Goal: Information Seeking & Learning: Learn about a topic

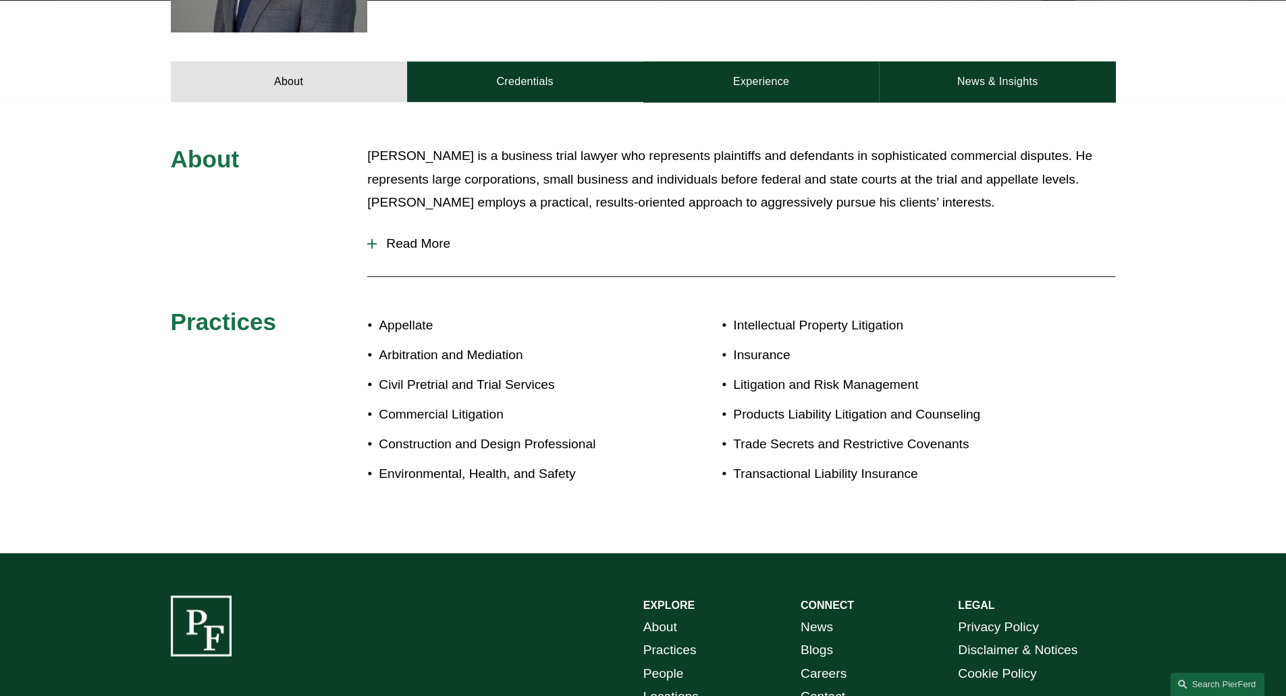
scroll to position [578, 0]
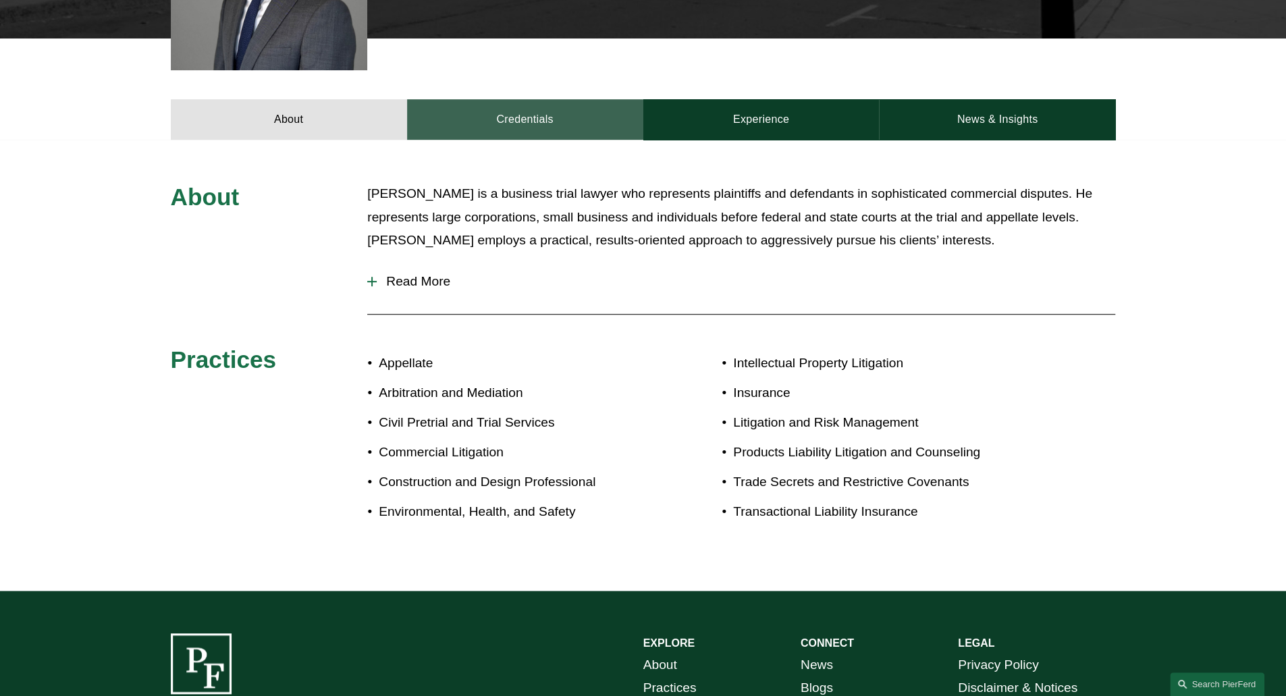
click at [523, 102] on link "Credentials" at bounding box center [525, 119] width 236 height 41
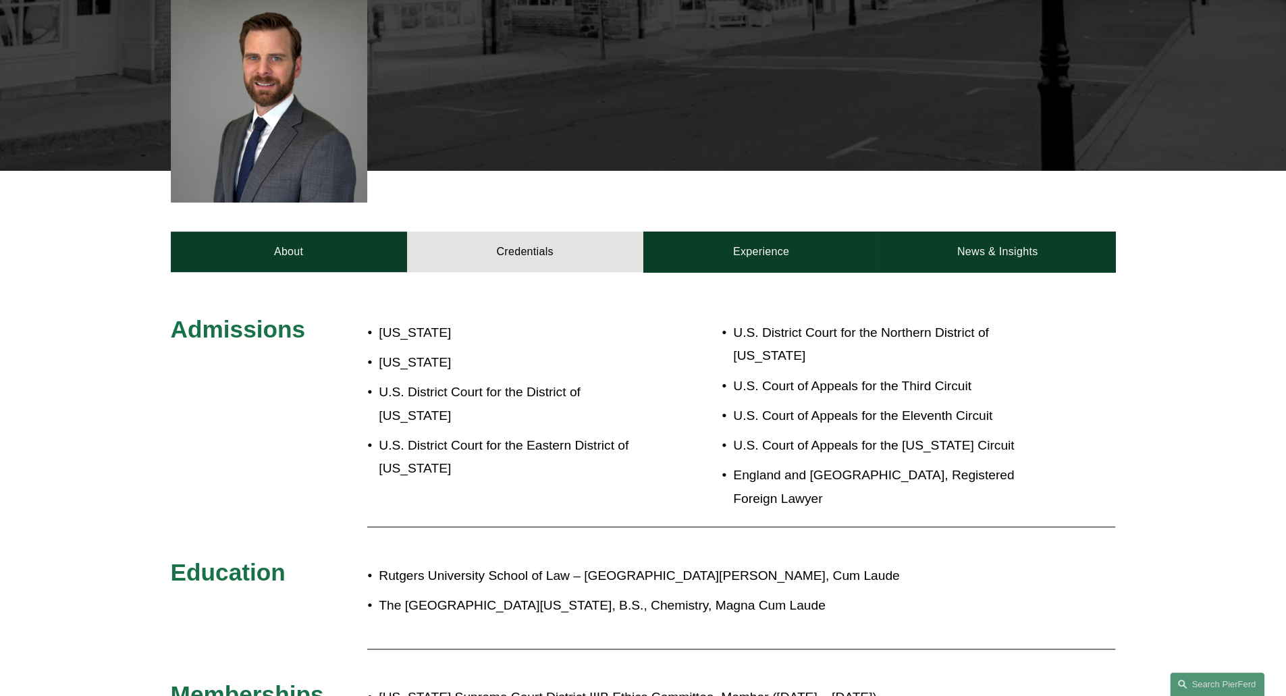
scroll to position [446, 0]
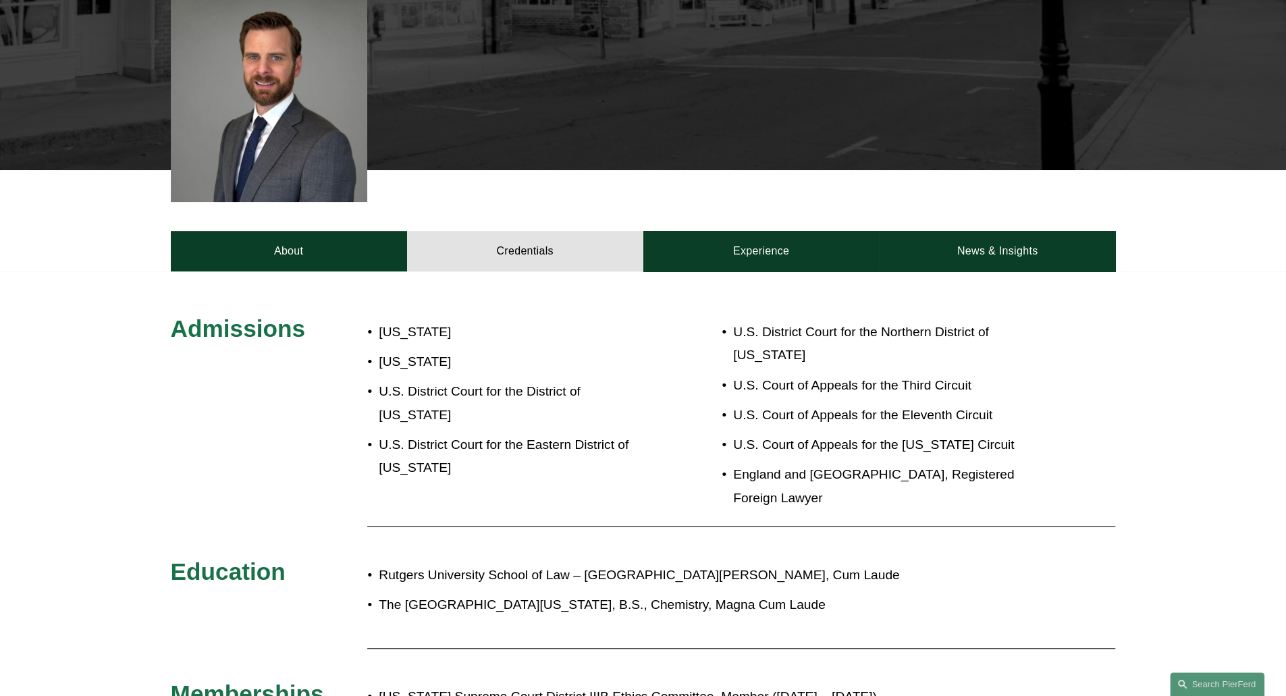
click at [536, 298] on div "Admissions [US_STATE] [US_STATE] U.S. District Court for the District of [US_ST…" at bounding box center [643, 567] width 1286 height 592
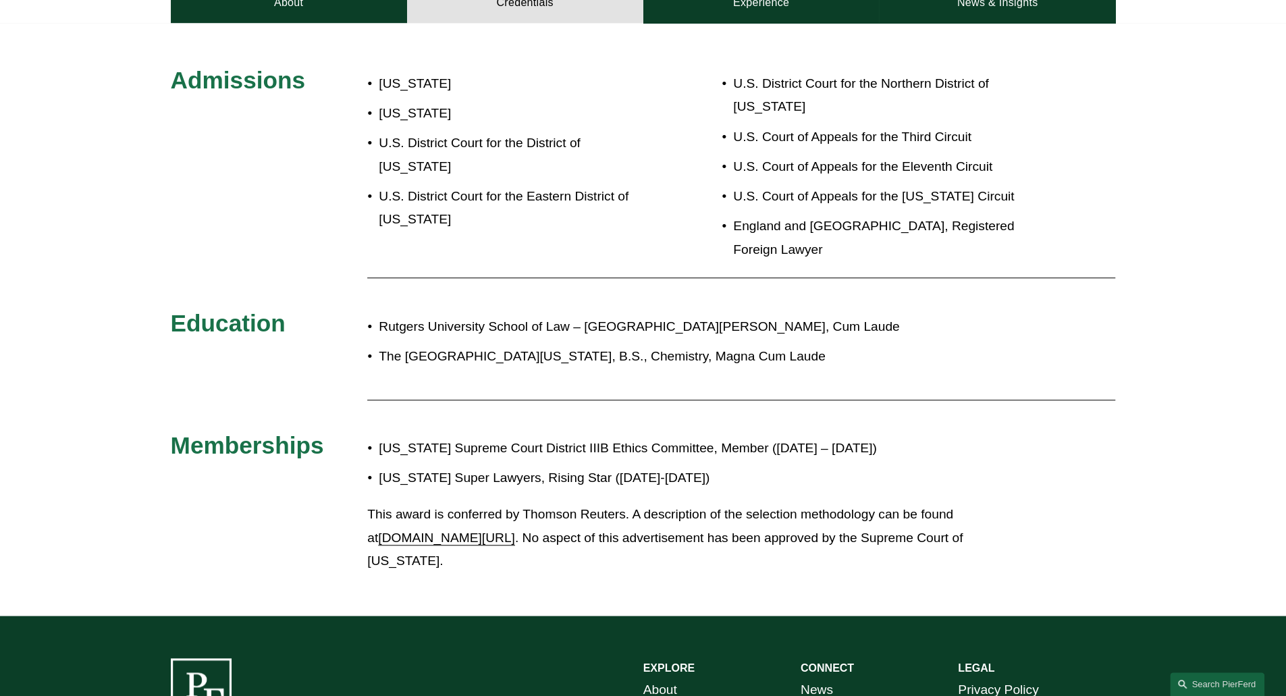
scroll to position [693, 0]
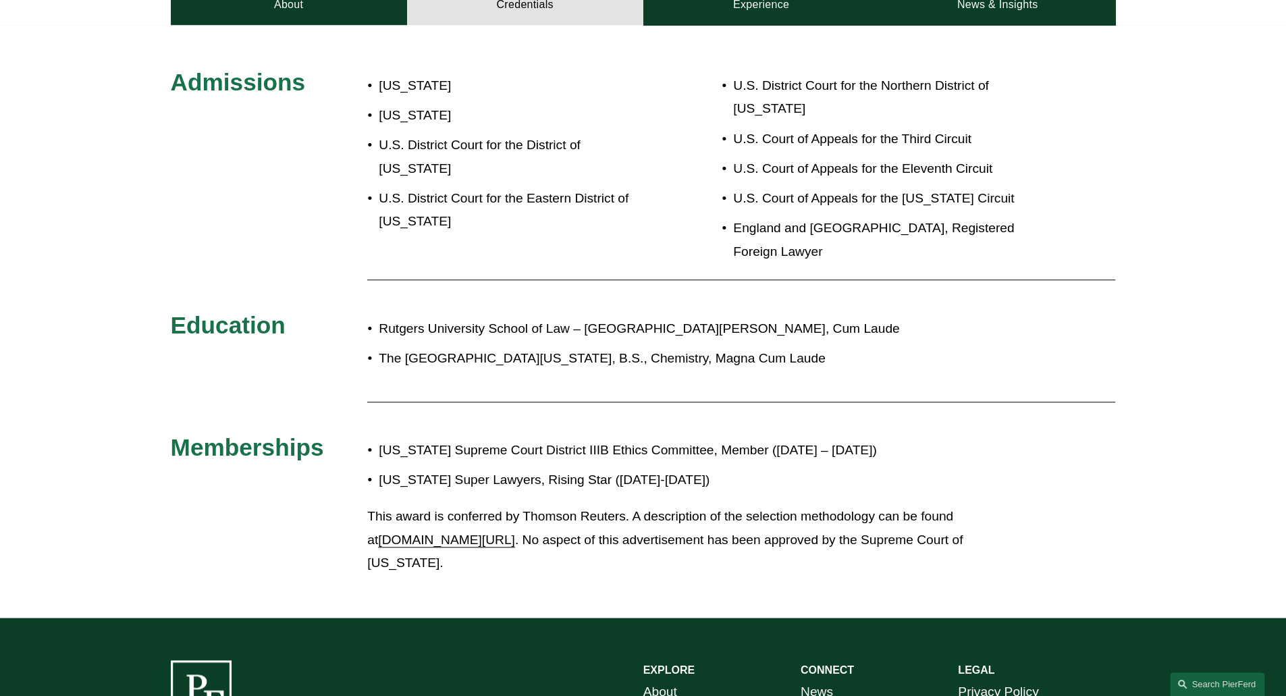
click at [562, 395] on div at bounding box center [741, 402] width 748 height 14
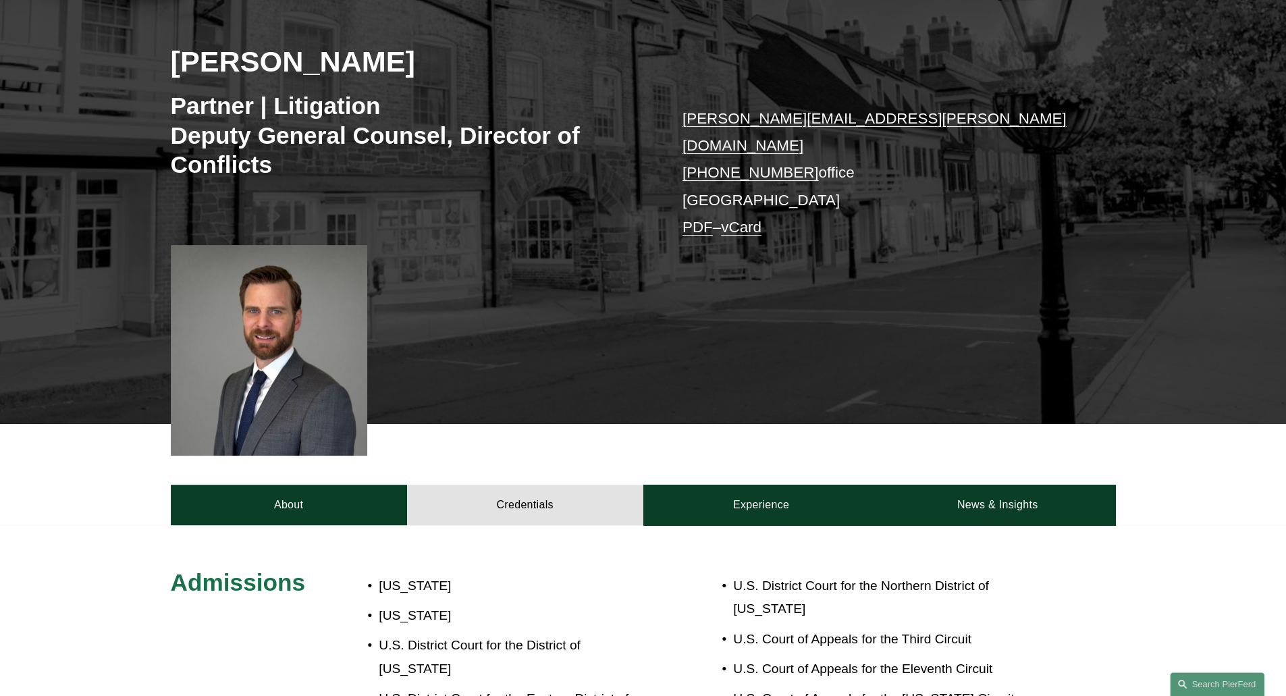
scroll to position [192, 0]
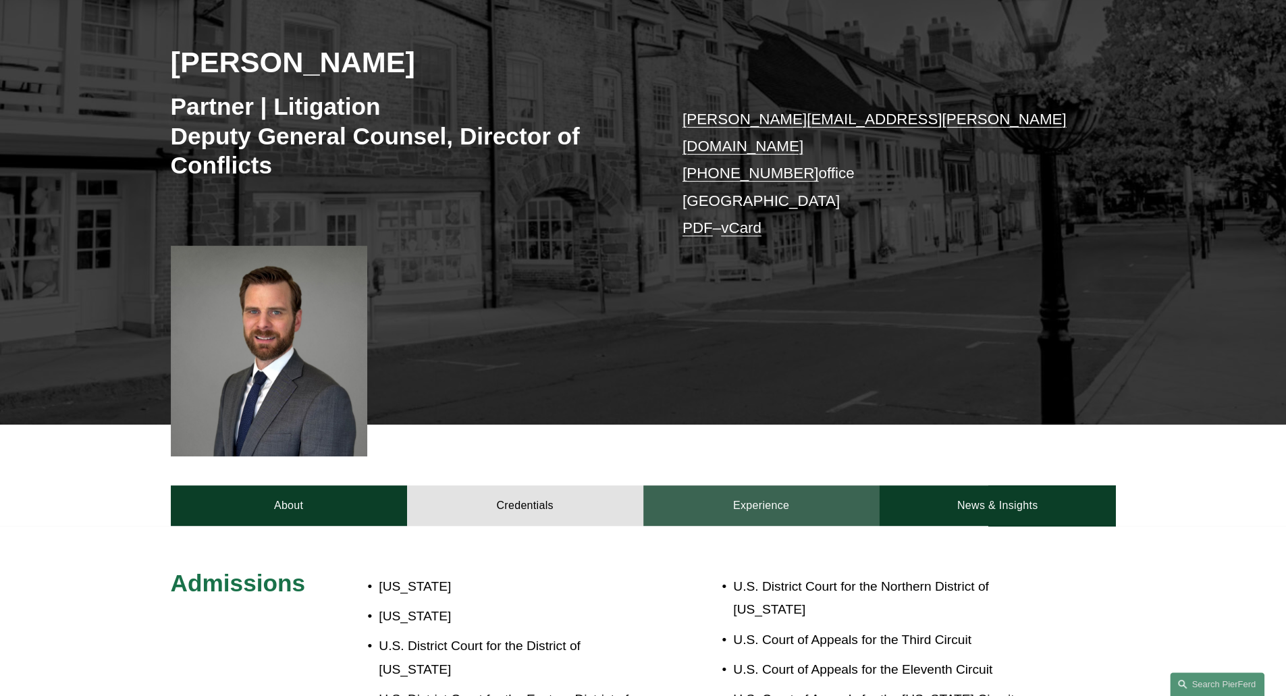
click at [710, 489] on link "Experience" at bounding box center [761, 505] width 236 height 41
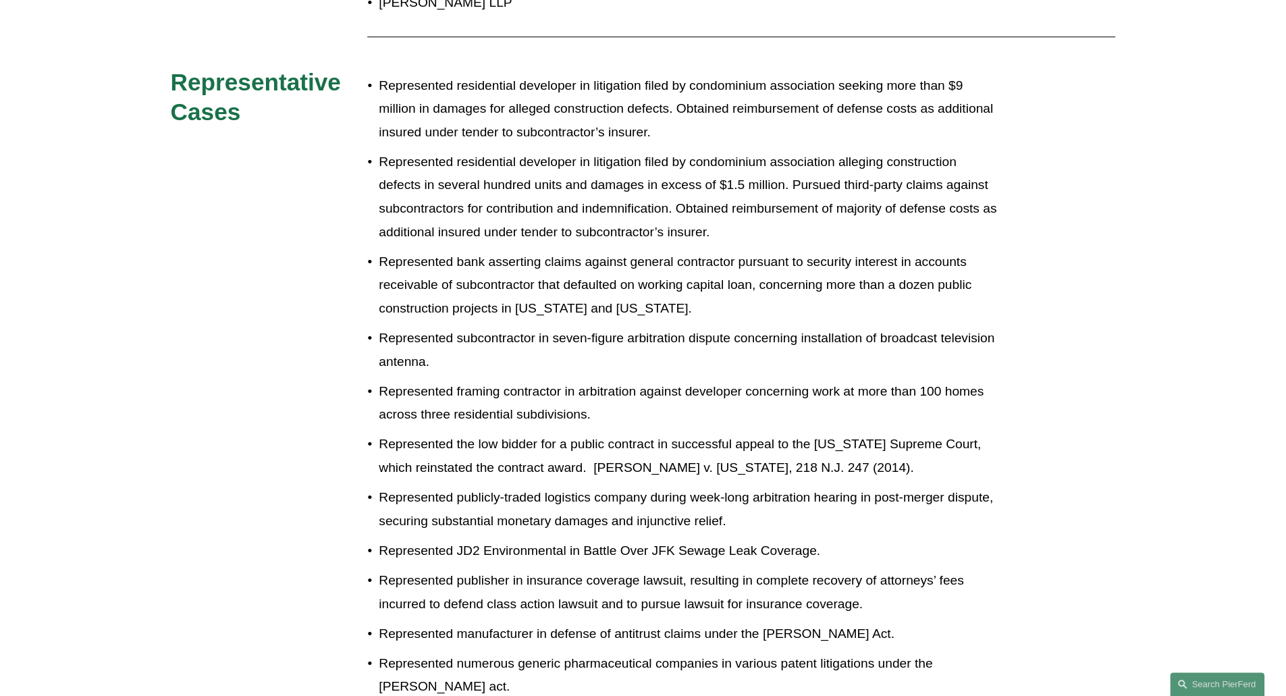
scroll to position [834, 0]
click at [956, 515] on p "Represented publicly-traded logistics company during week-long arbitration hear…" at bounding box center [688, 510] width 618 height 47
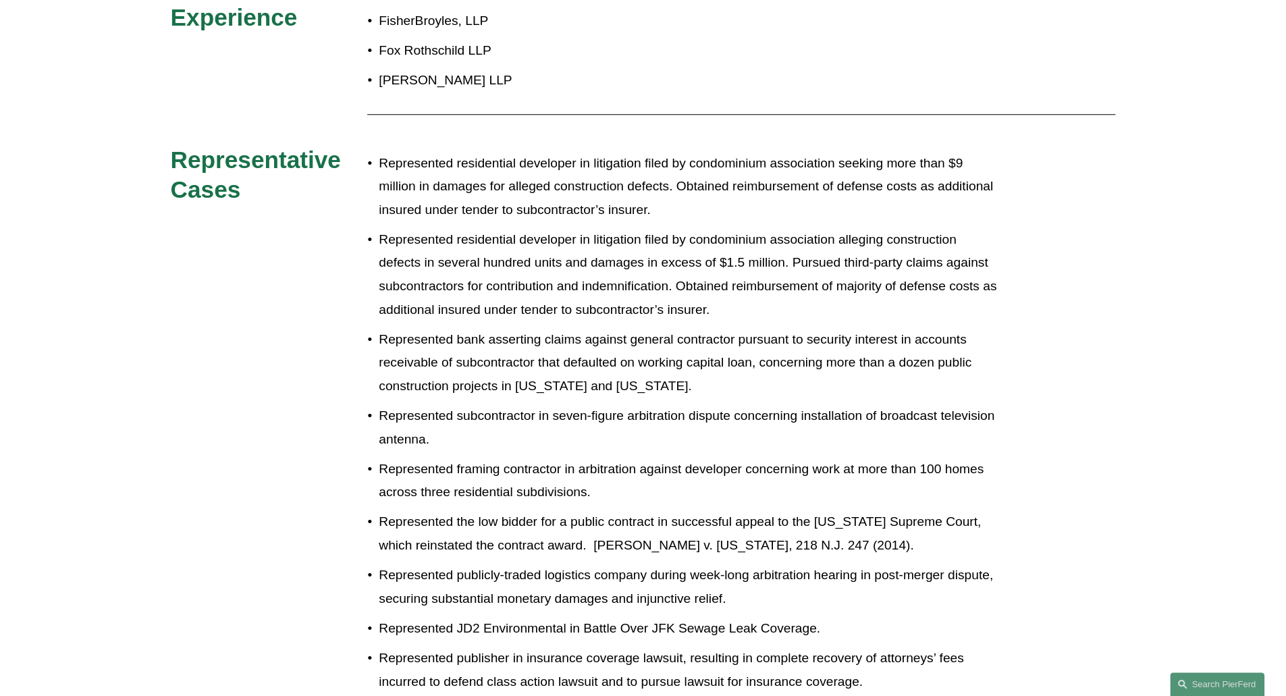
scroll to position [752, 0]
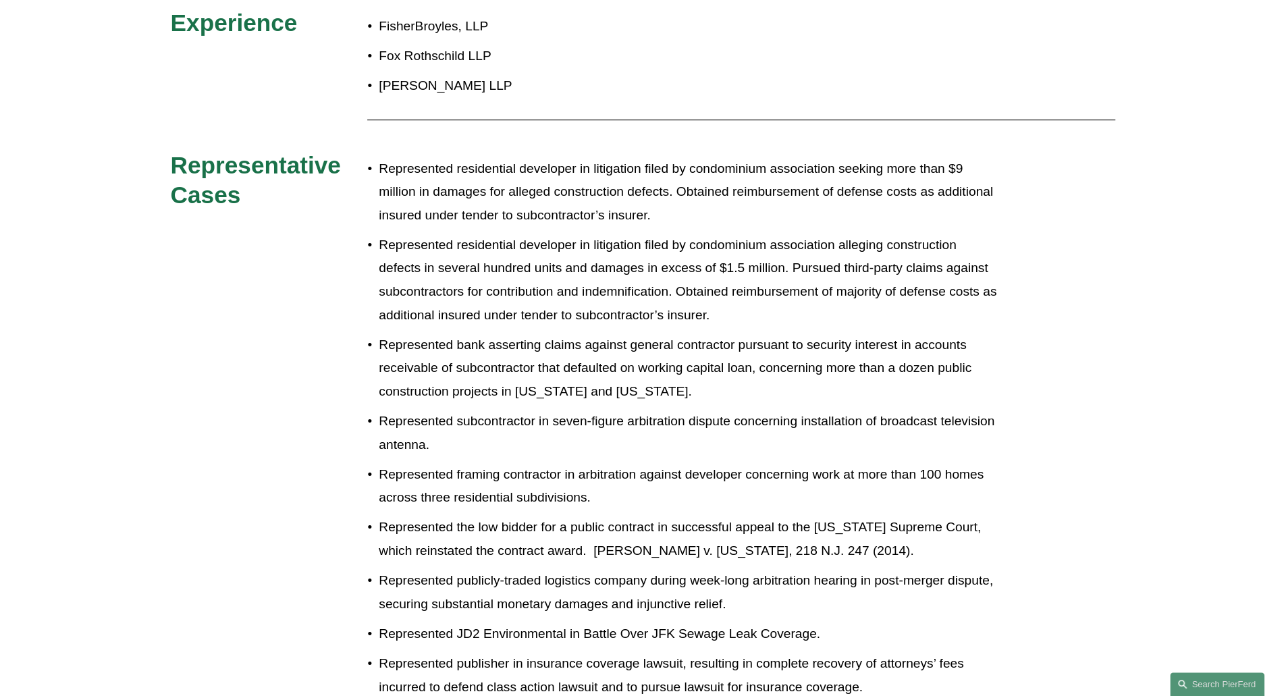
click at [671, 622] on p "Represented JD2 Environmental in Battle Over JFK Sewage Leak Coverage." at bounding box center [688, 634] width 618 height 24
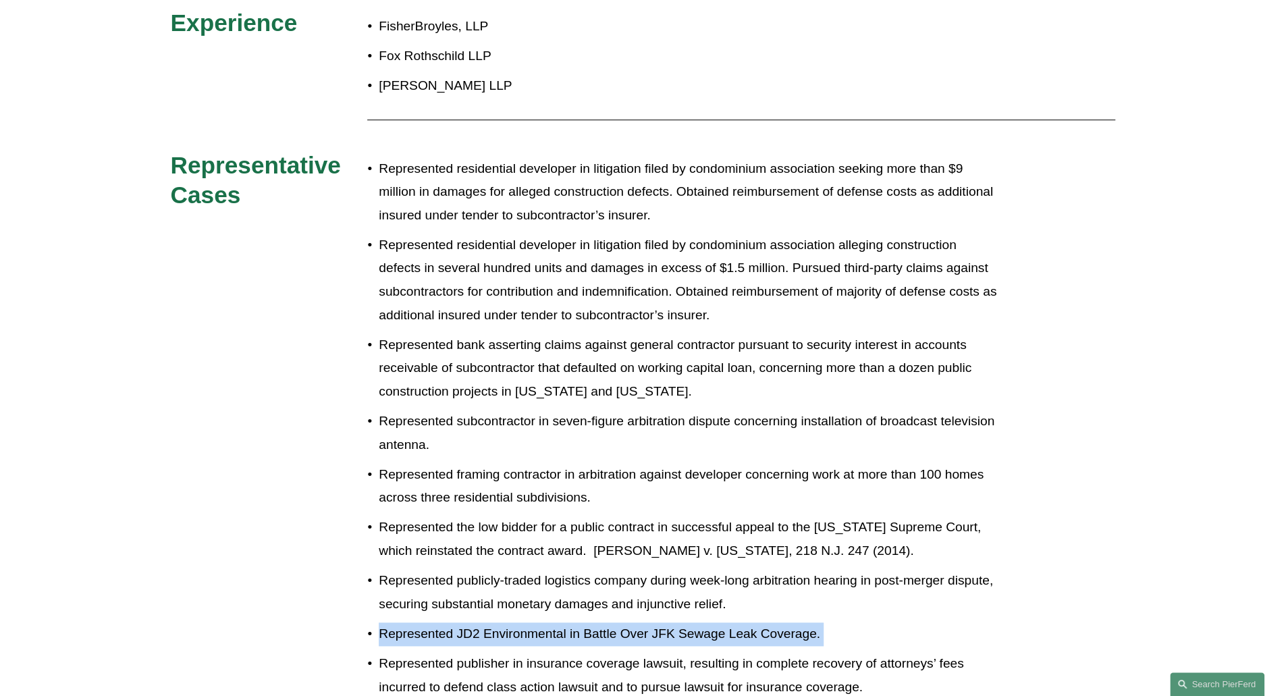
click at [671, 622] on p "Represented JD2 Environmental in Battle Over JFK Sewage Leak Coverage." at bounding box center [688, 634] width 618 height 24
click at [670, 626] on p "Represented JD2 Environmental in Battle Over JFK Sewage Leak Coverage." at bounding box center [688, 634] width 618 height 24
drag, startPoint x: 820, startPoint y: 621, endPoint x: 591, endPoint y: 615, distance: 229.6
click at [591, 622] on p "Represented JD2 Environmental in Battle Over JFK Sewage Leak Coverage." at bounding box center [688, 634] width 618 height 24
click at [590, 622] on p "Represented JD2 Environmental in Battle Over JFK Sewage Leak Coverage." at bounding box center [688, 634] width 618 height 24
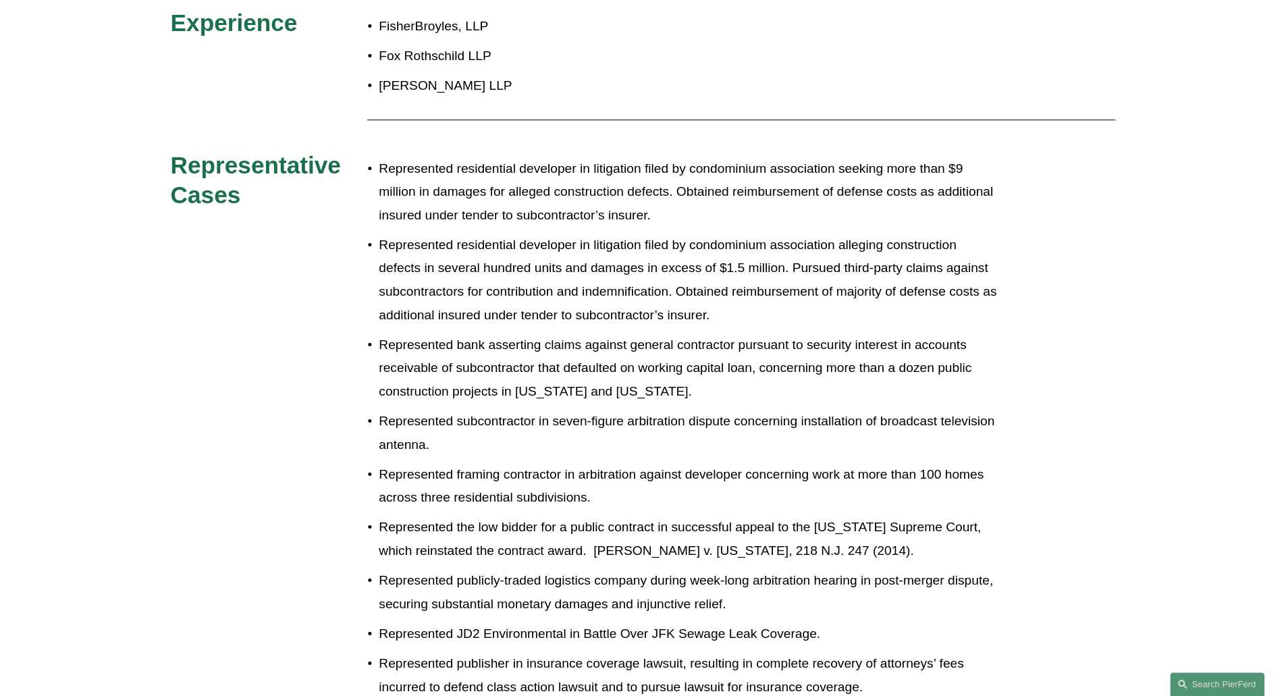
click at [549, 627] on p "Represented JD2 Environmental in Battle Over JFK Sewage Leak Coverage." at bounding box center [688, 634] width 618 height 24
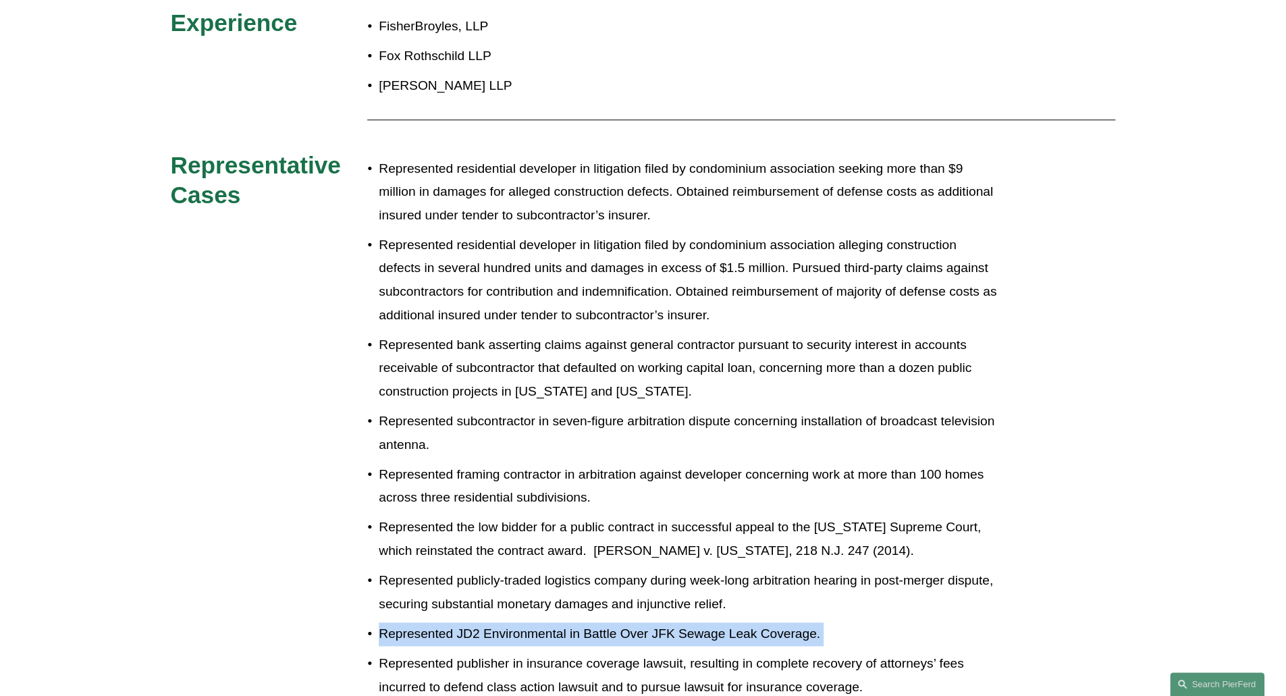
click at [549, 627] on p "Represented JD2 Environmental in Battle Over JFK Sewage Leak Coverage." at bounding box center [688, 634] width 618 height 24
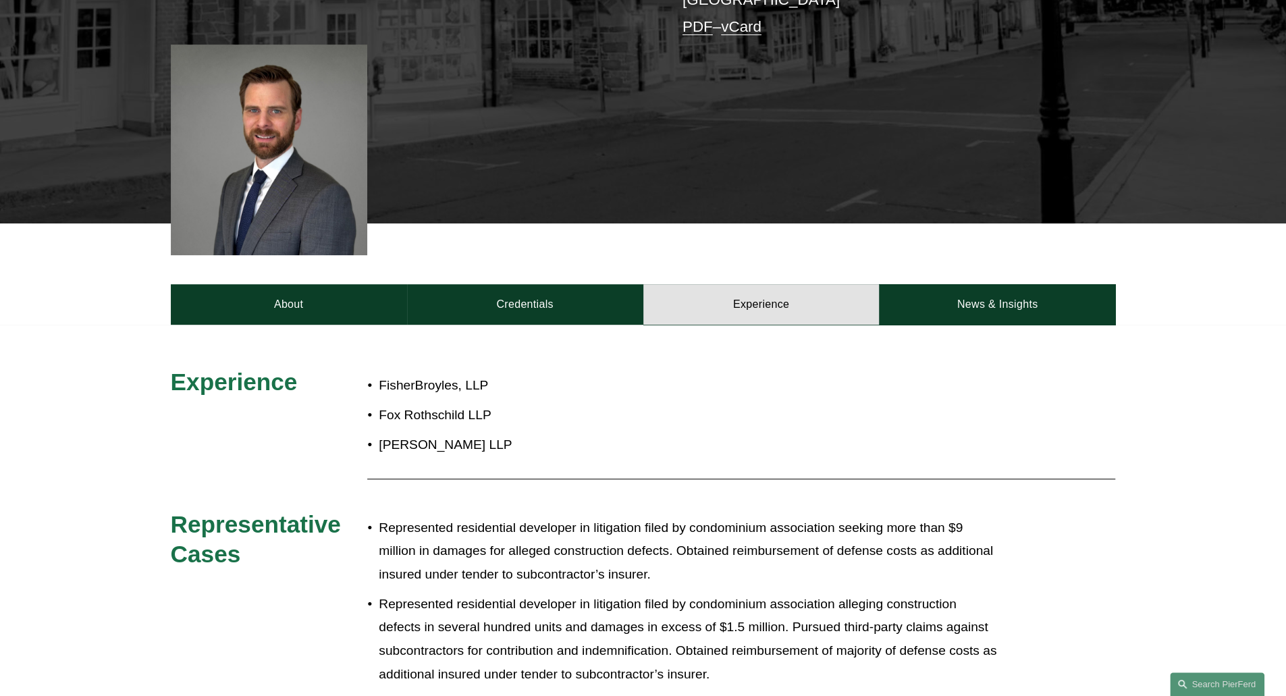
scroll to position [384, 0]
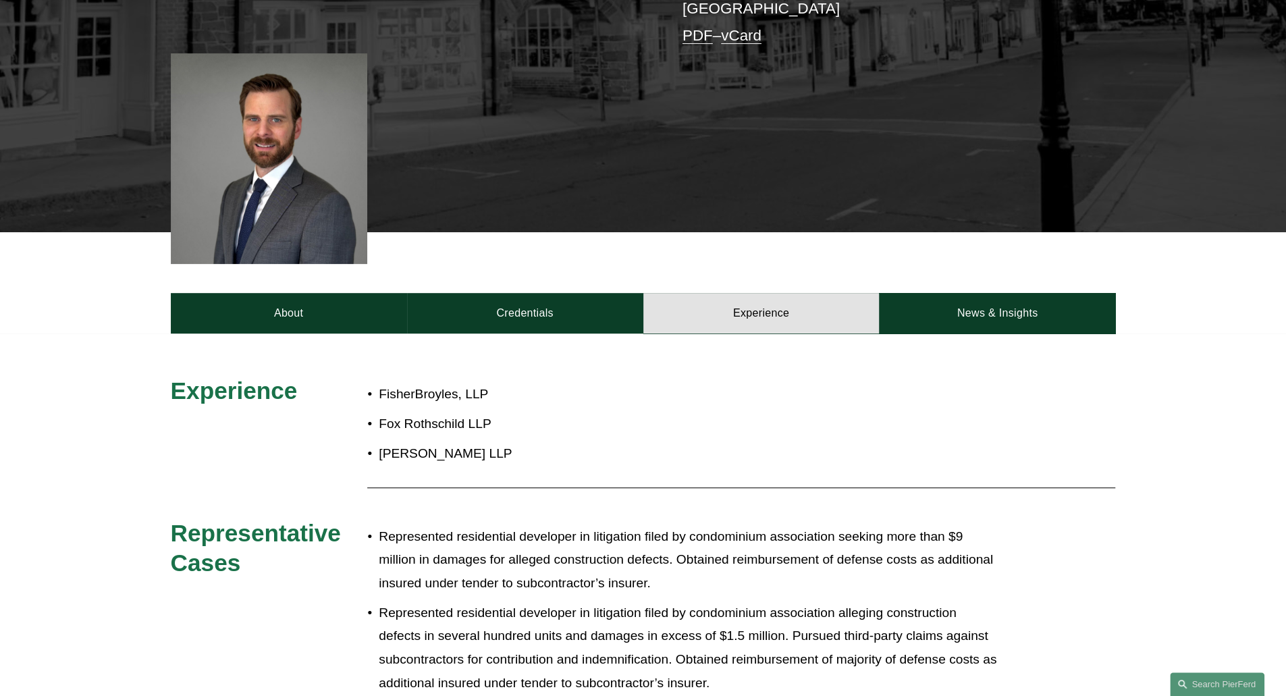
click at [961, 307] on link "News & Insights" at bounding box center [997, 313] width 236 height 41
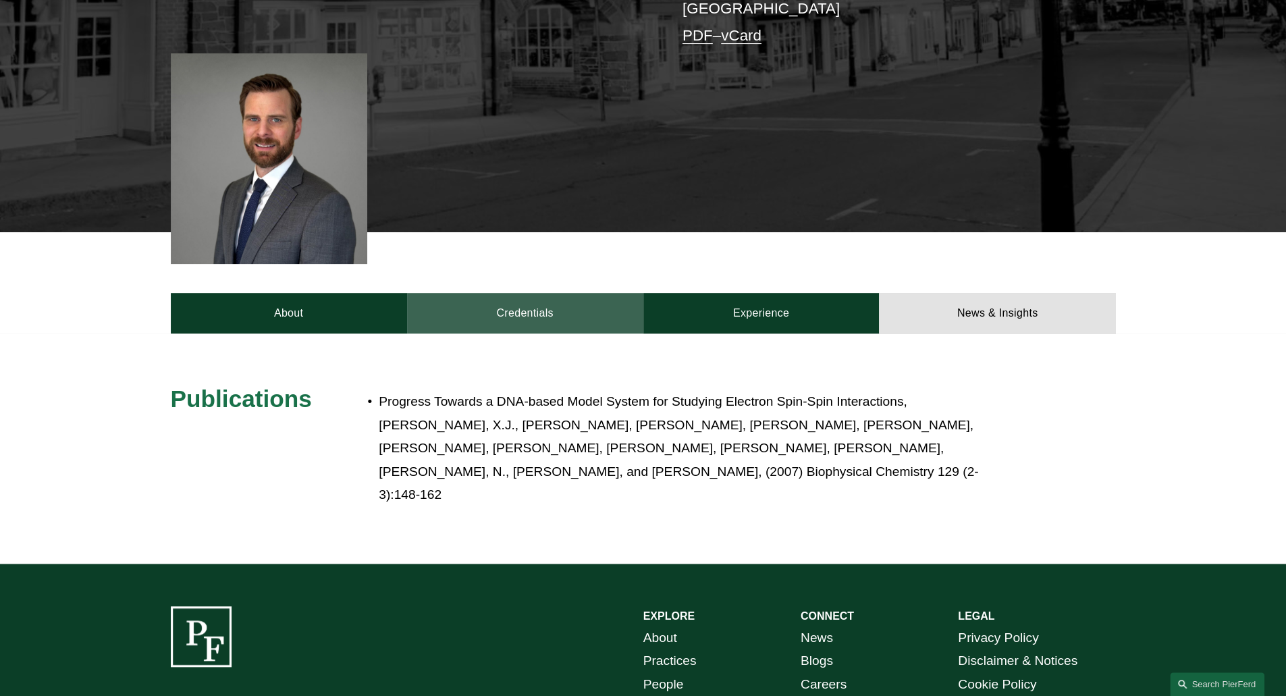
click at [527, 305] on link "Credentials" at bounding box center [525, 313] width 236 height 41
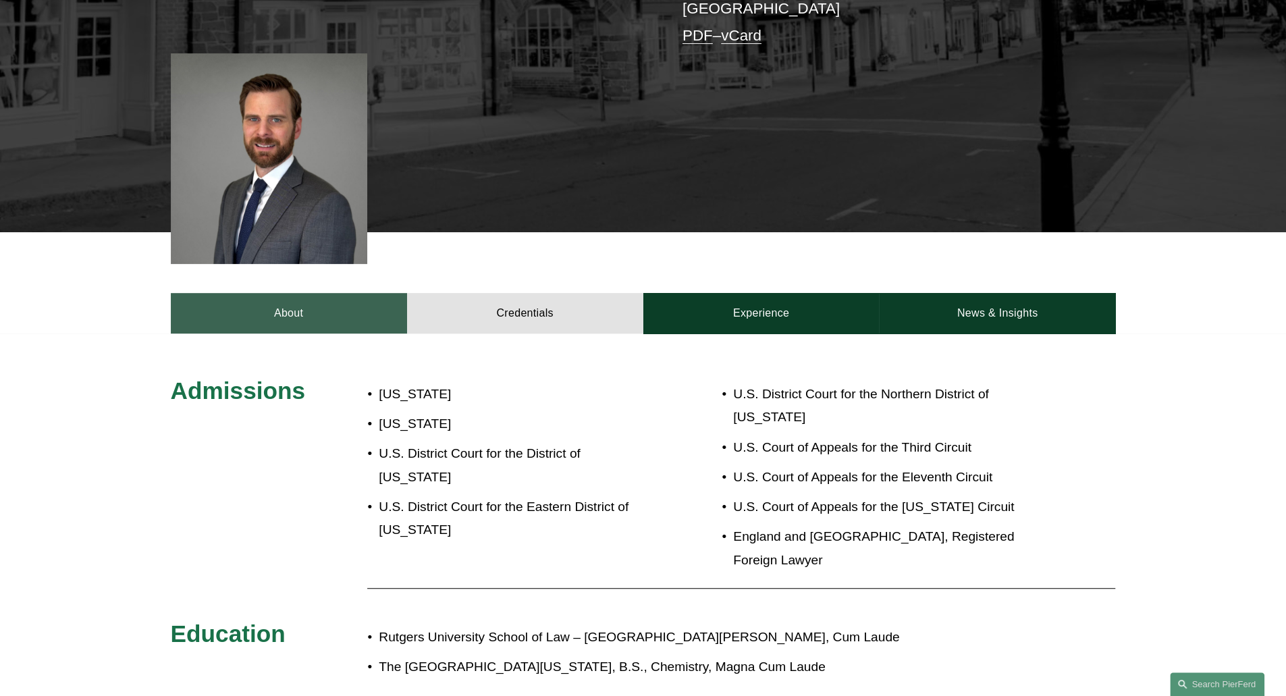
click at [333, 293] on link "About" at bounding box center [289, 313] width 236 height 41
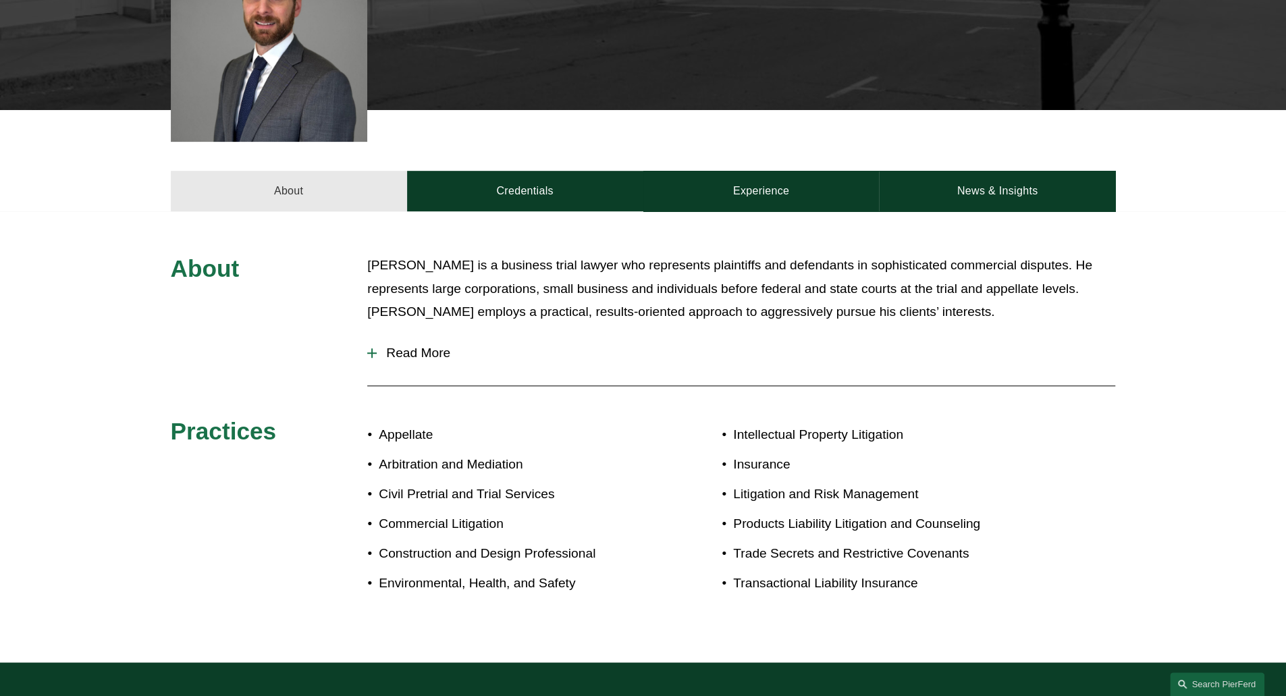
scroll to position [513, 0]
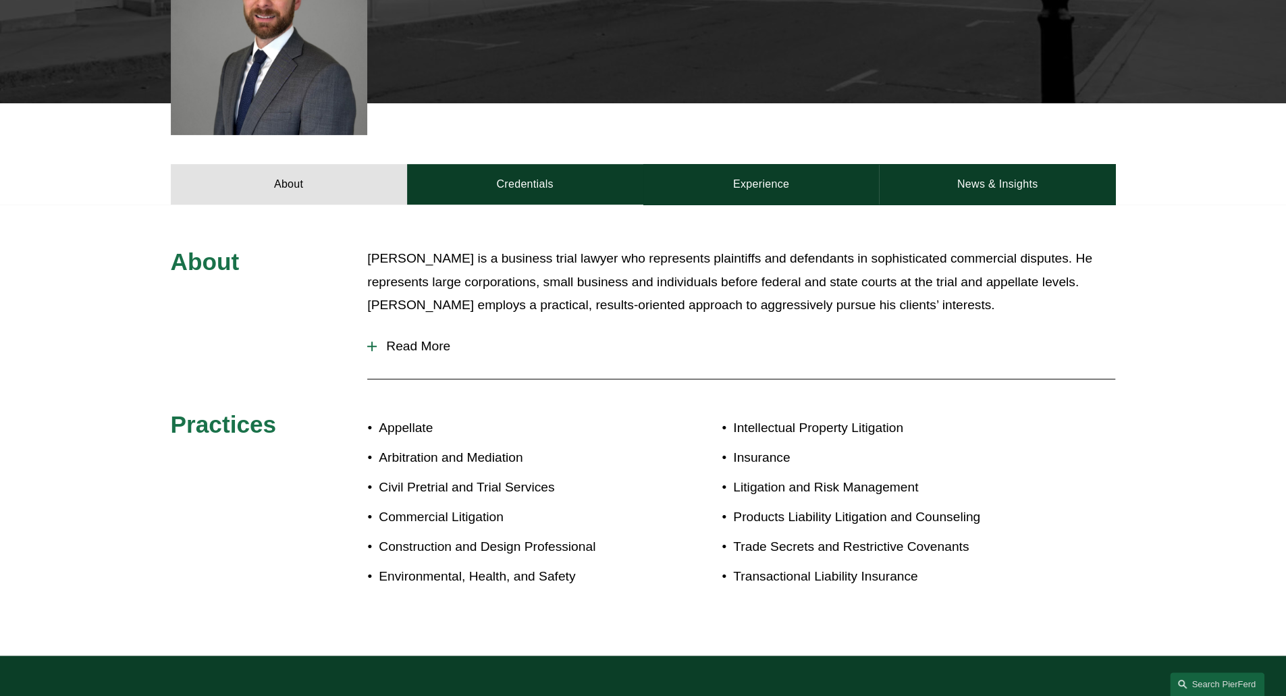
click at [411, 339] on span "Read More" at bounding box center [746, 346] width 738 height 15
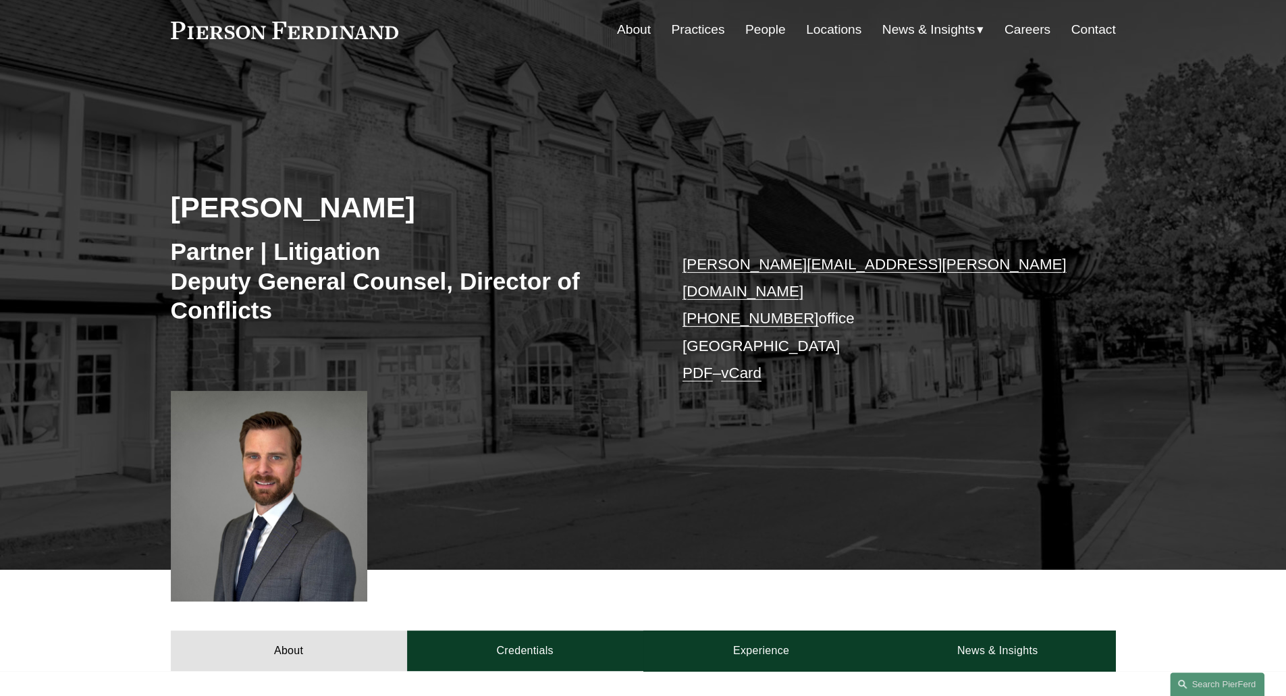
scroll to position [0, 0]
